Goal: Register for event/course

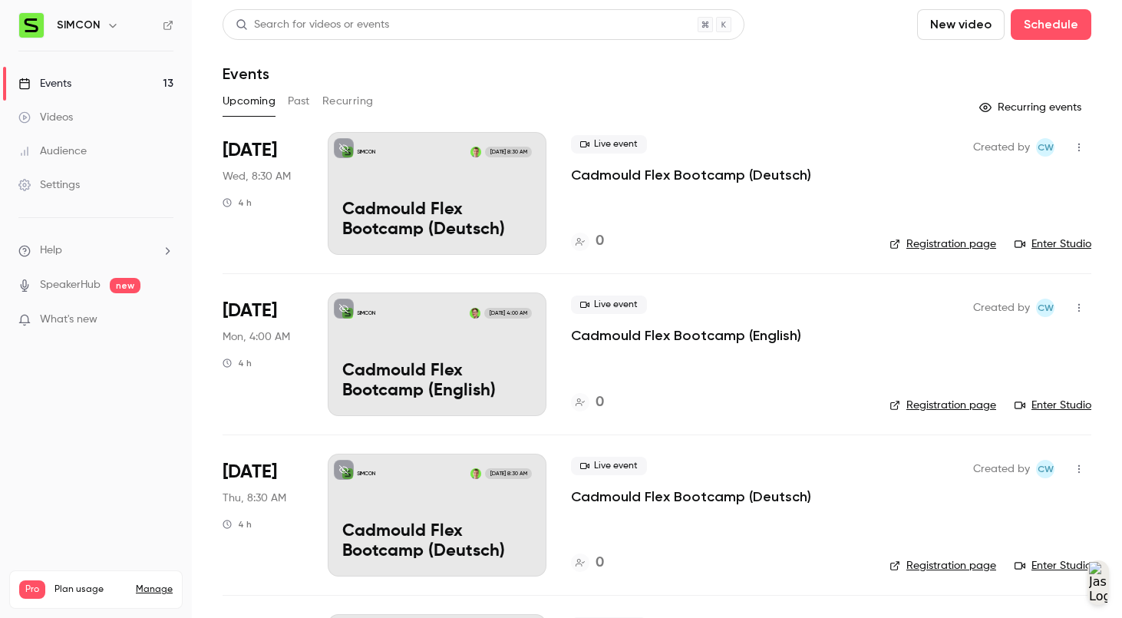
click at [806, 218] on div "Live event Cadmould Flex Bootcamp (Deutsch) 0" at bounding box center [718, 193] width 294 height 123
click at [514, 195] on div "SIMCON [DATE] 8:30 AM Cadmould Flex Bootcamp (Deutsch)" at bounding box center [437, 193] width 219 height 123
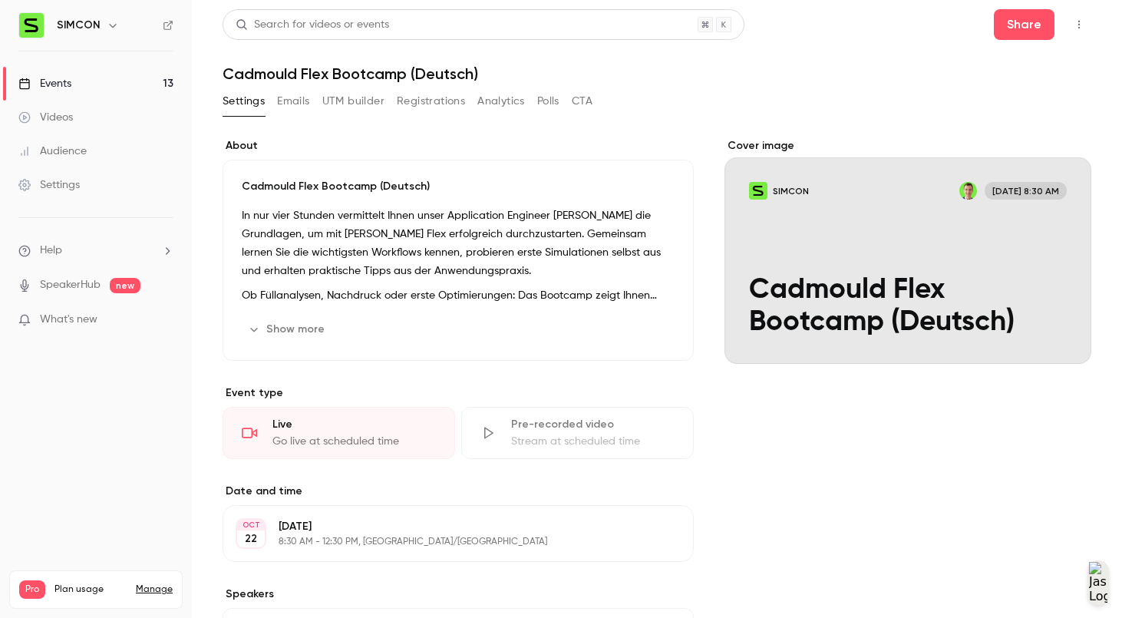
scroll to position [219, 0]
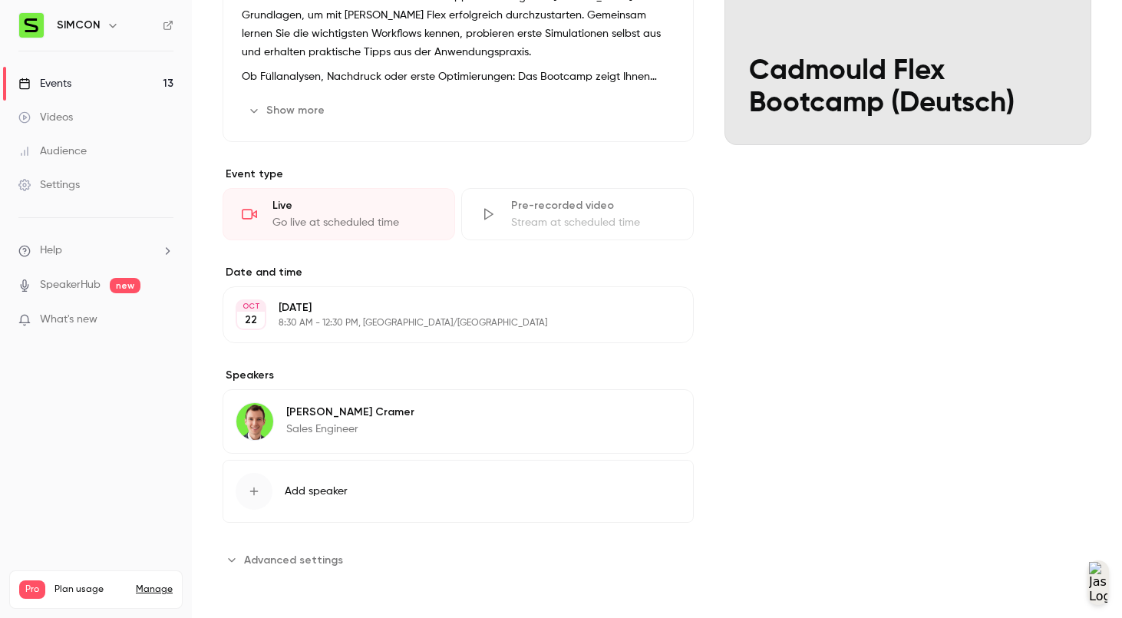
click at [861, 340] on div "Cover image SIMCON [DATE] 8:30 AM Cadmould Flex Bootcamp (Deutsch)" at bounding box center [908, 245] width 367 height 653
